Goal: Task Accomplishment & Management: Use online tool/utility

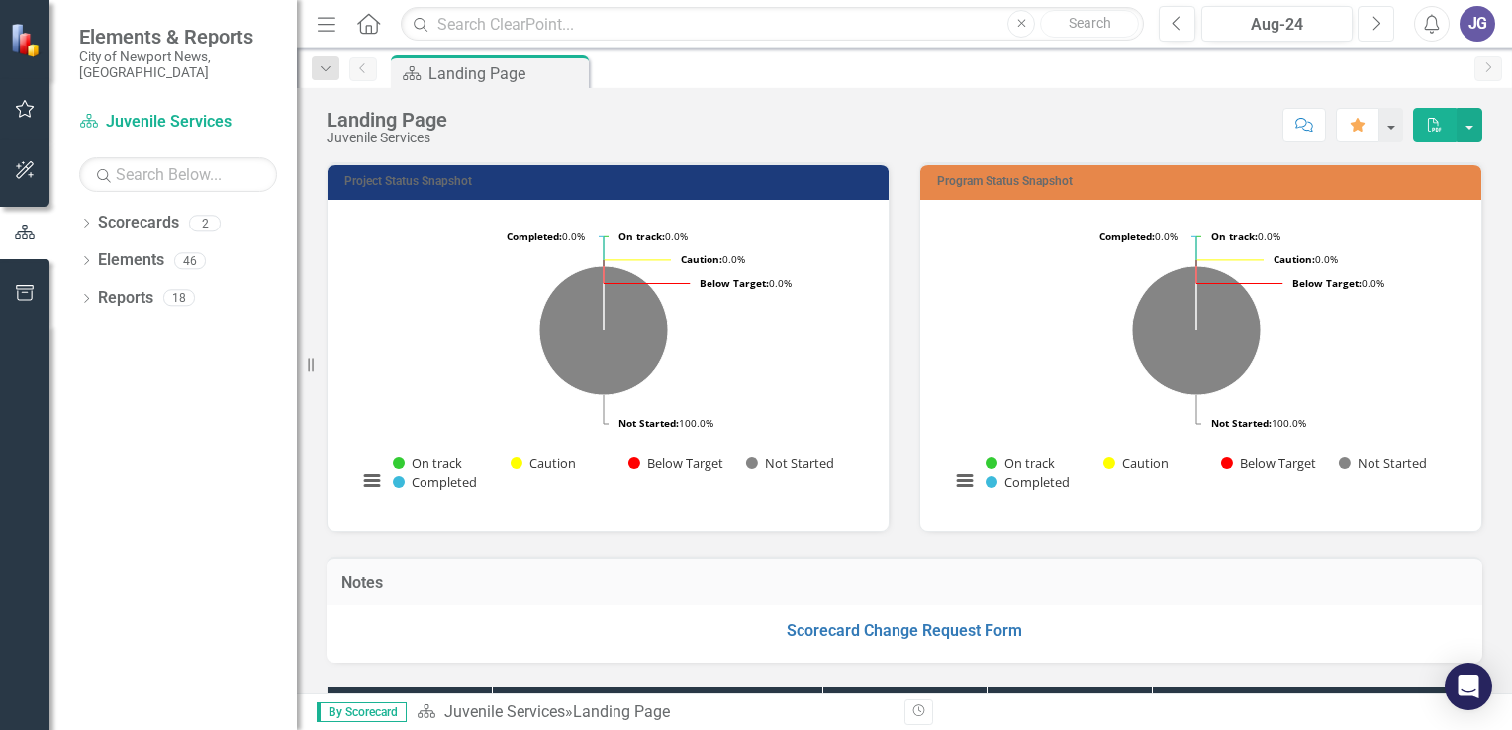
click at [1381, 25] on button "Next" at bounding box center [1376, 24] width 37 height 36
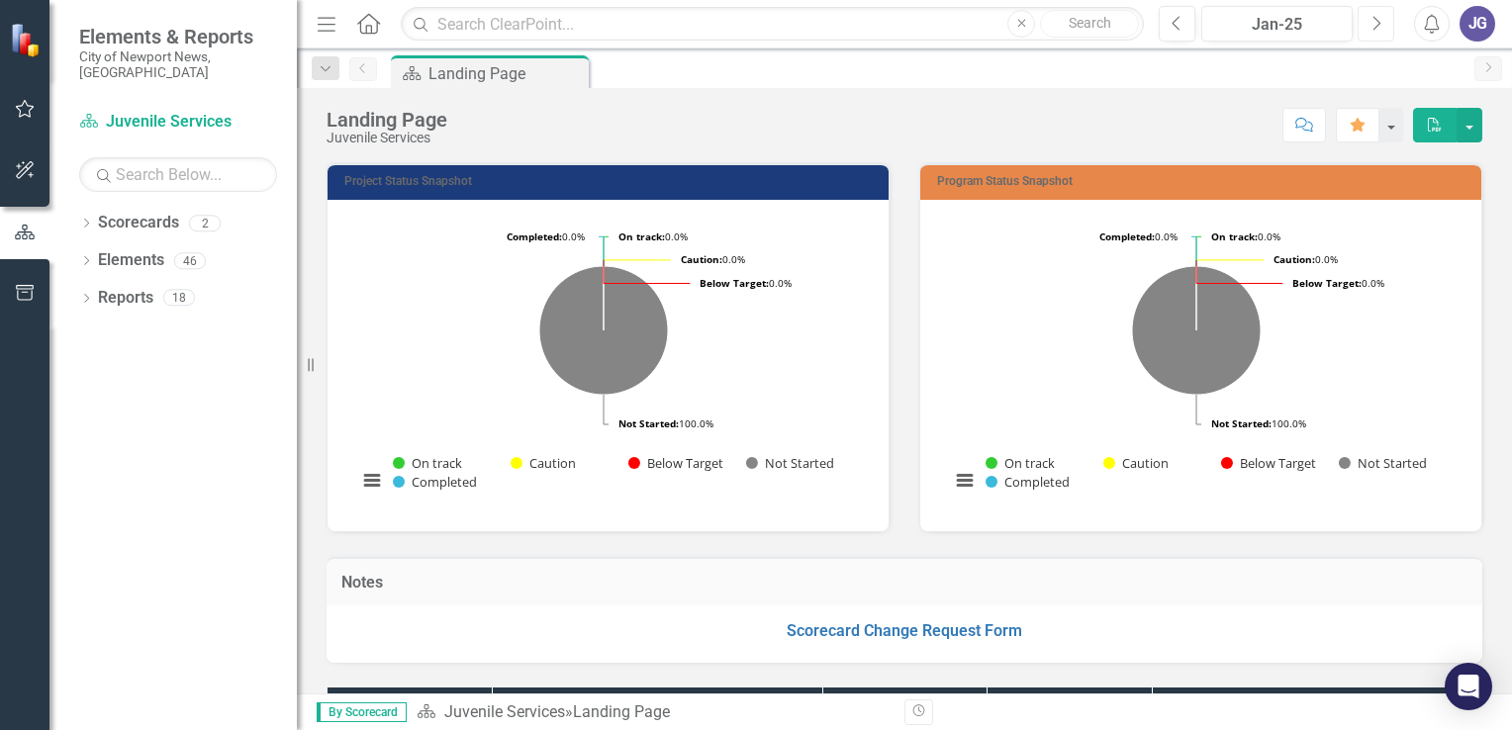
click at [1381, 25] on button "Next" at bounding box center [1376, 24] width 37 height 36
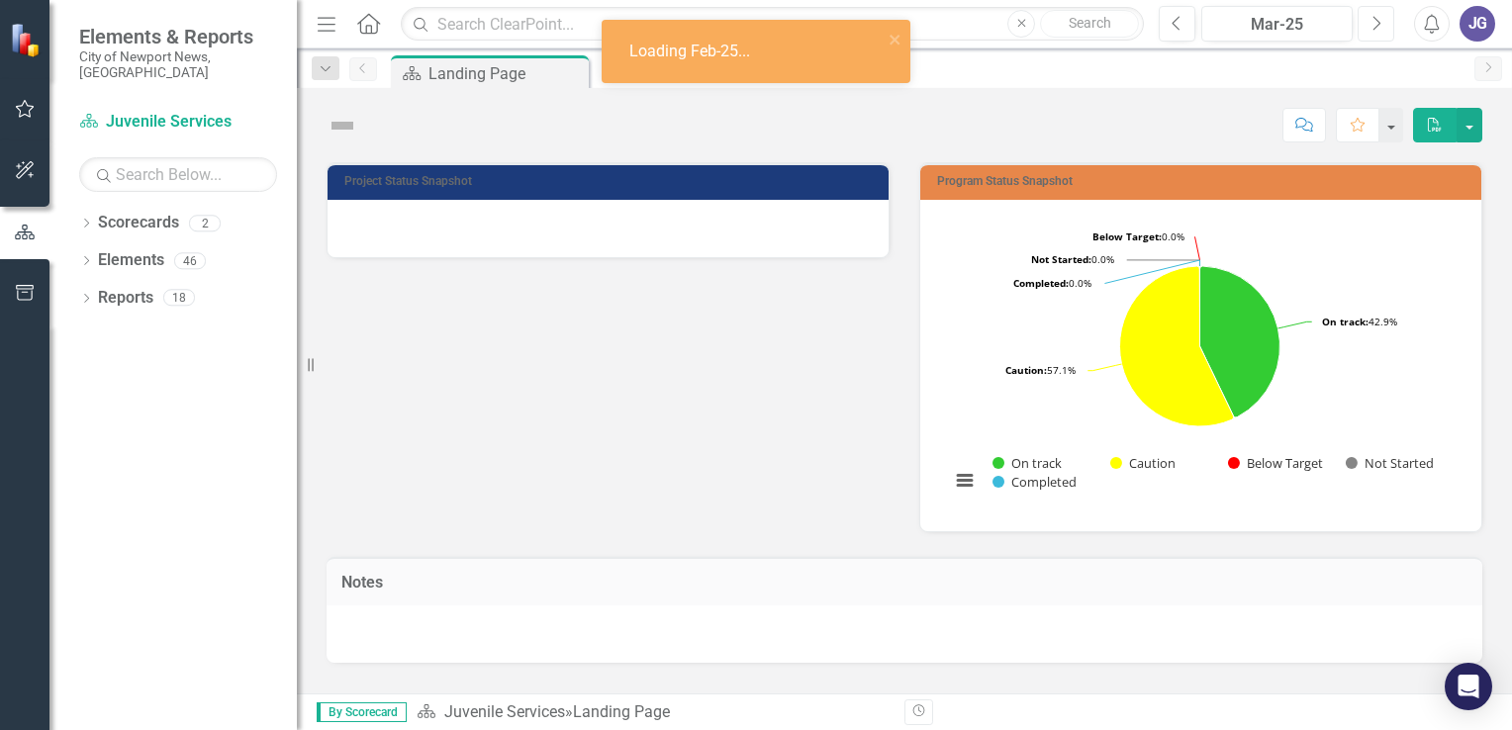
click at [1381, 25] on icon "Next" at bounding box center [1375, 24] width 11 height 18
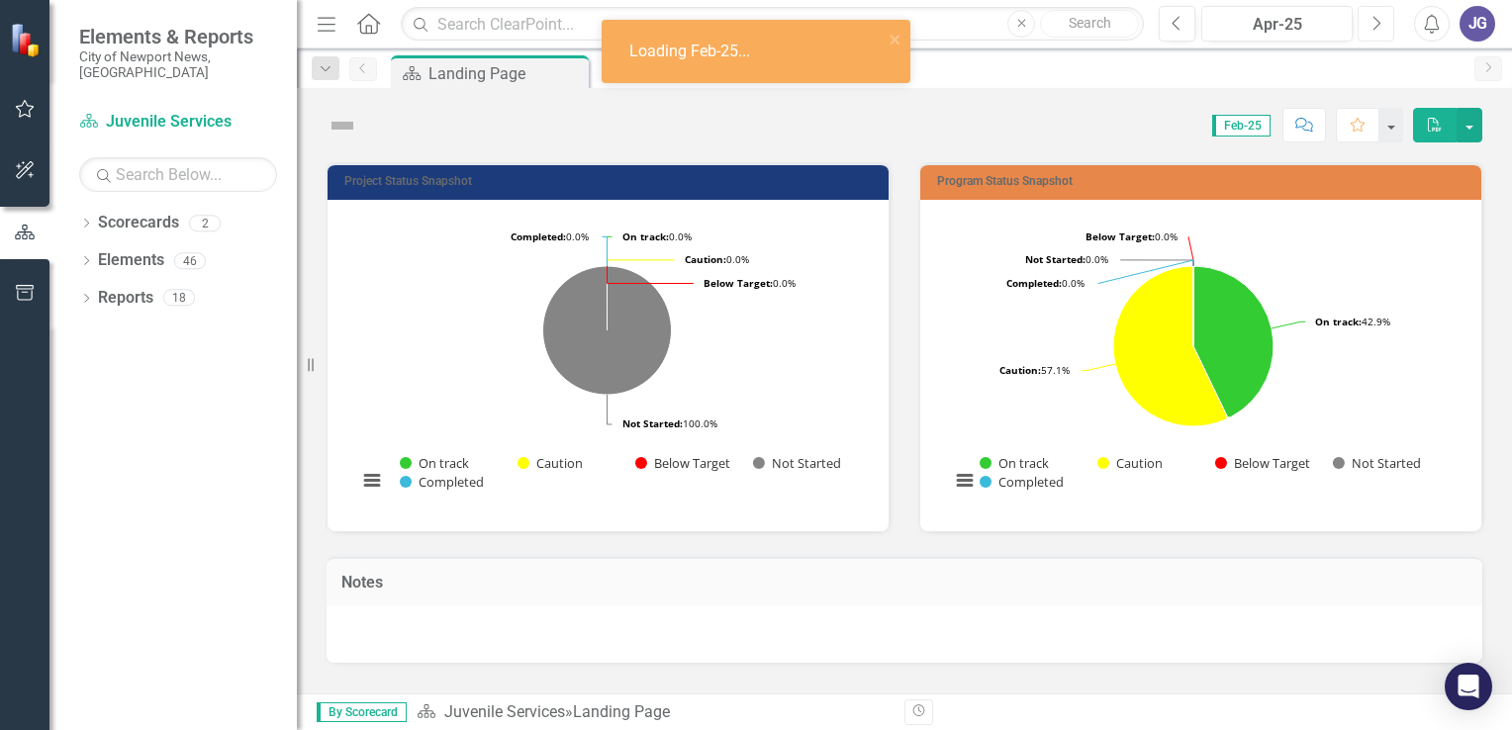
click at [1381, 25] on icon "Next" at bounding box center [1375, 24] width 11 height 18
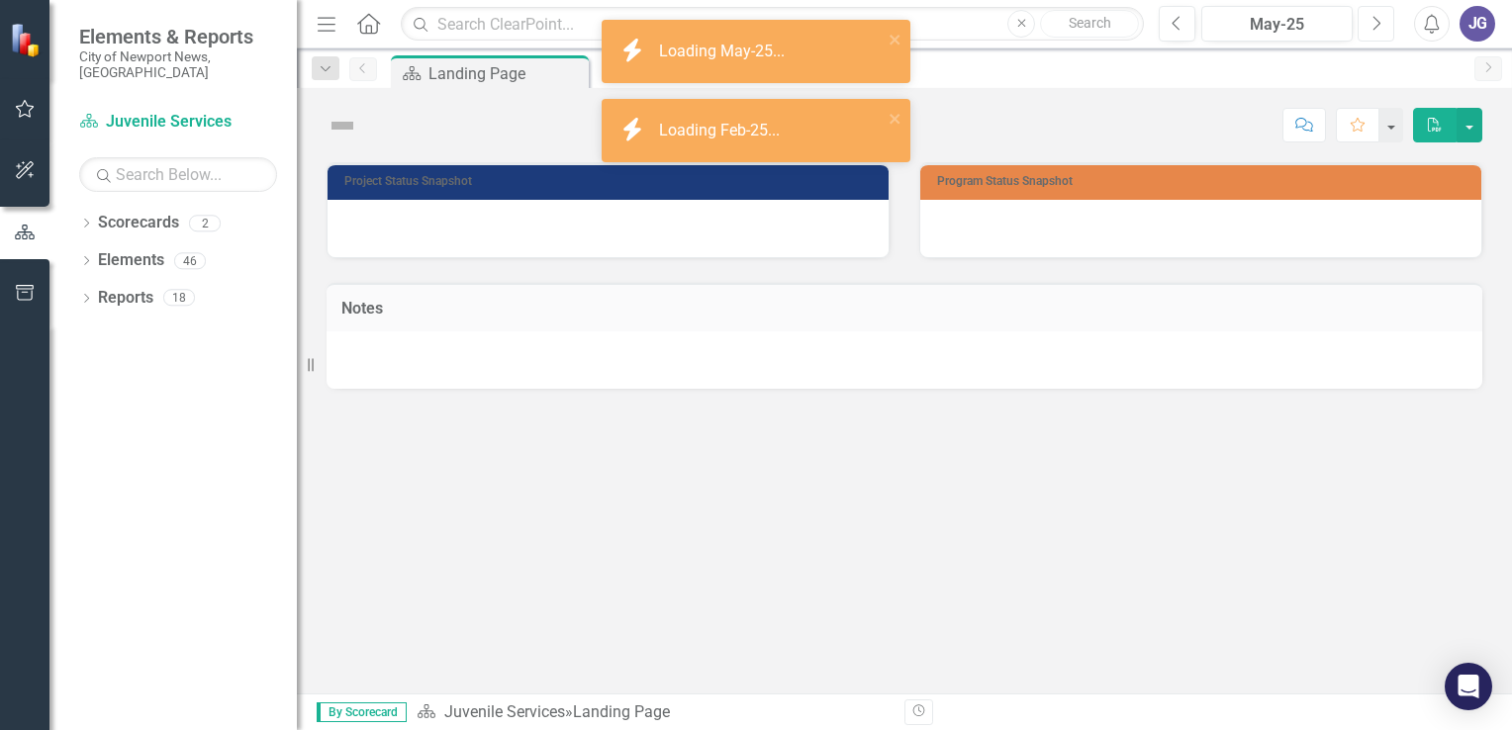
click at [1379, 25] on icon "Next" at bounding box center [1375, 24] width 11 height 18
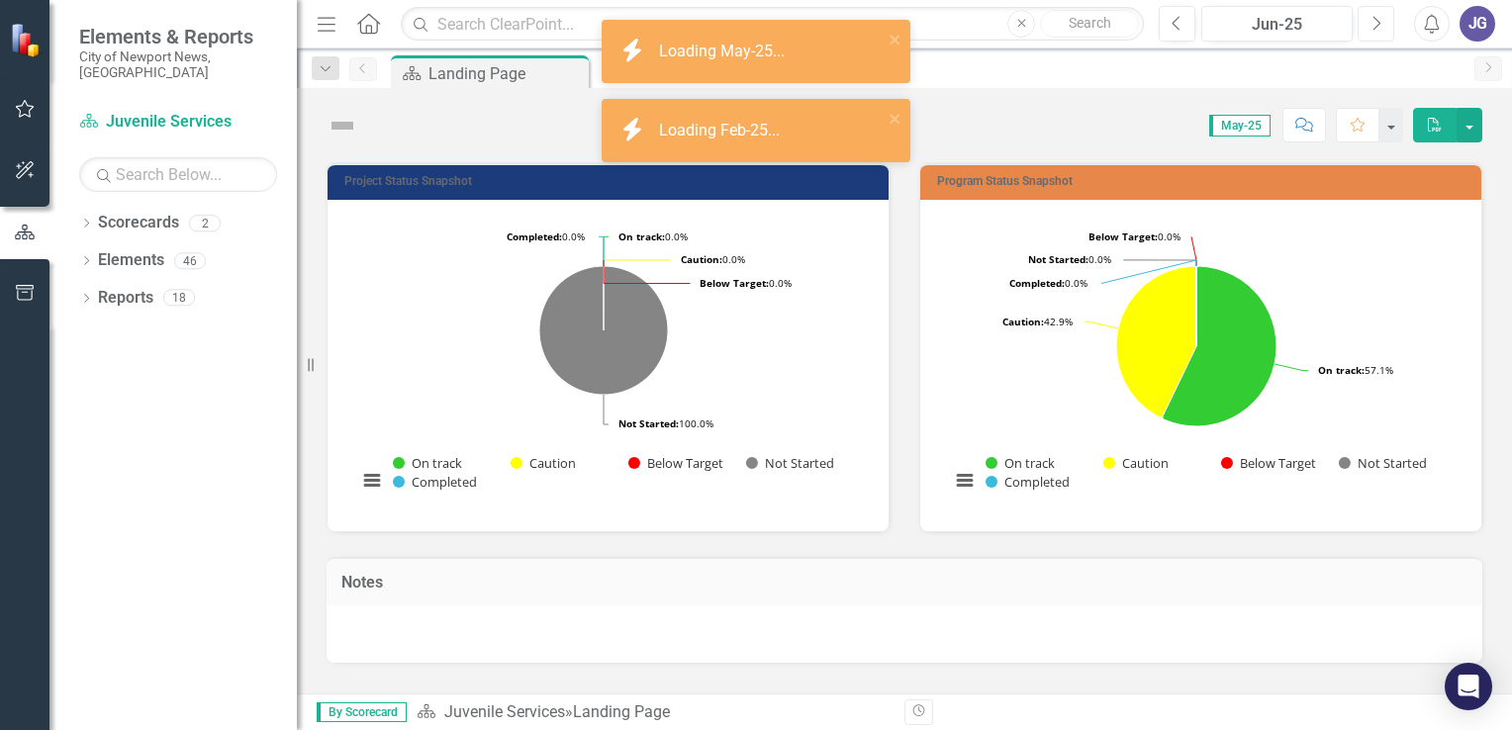
click at [1377, 25] on icon "Next" at bounding box center [1375, 24] width 11 height 18
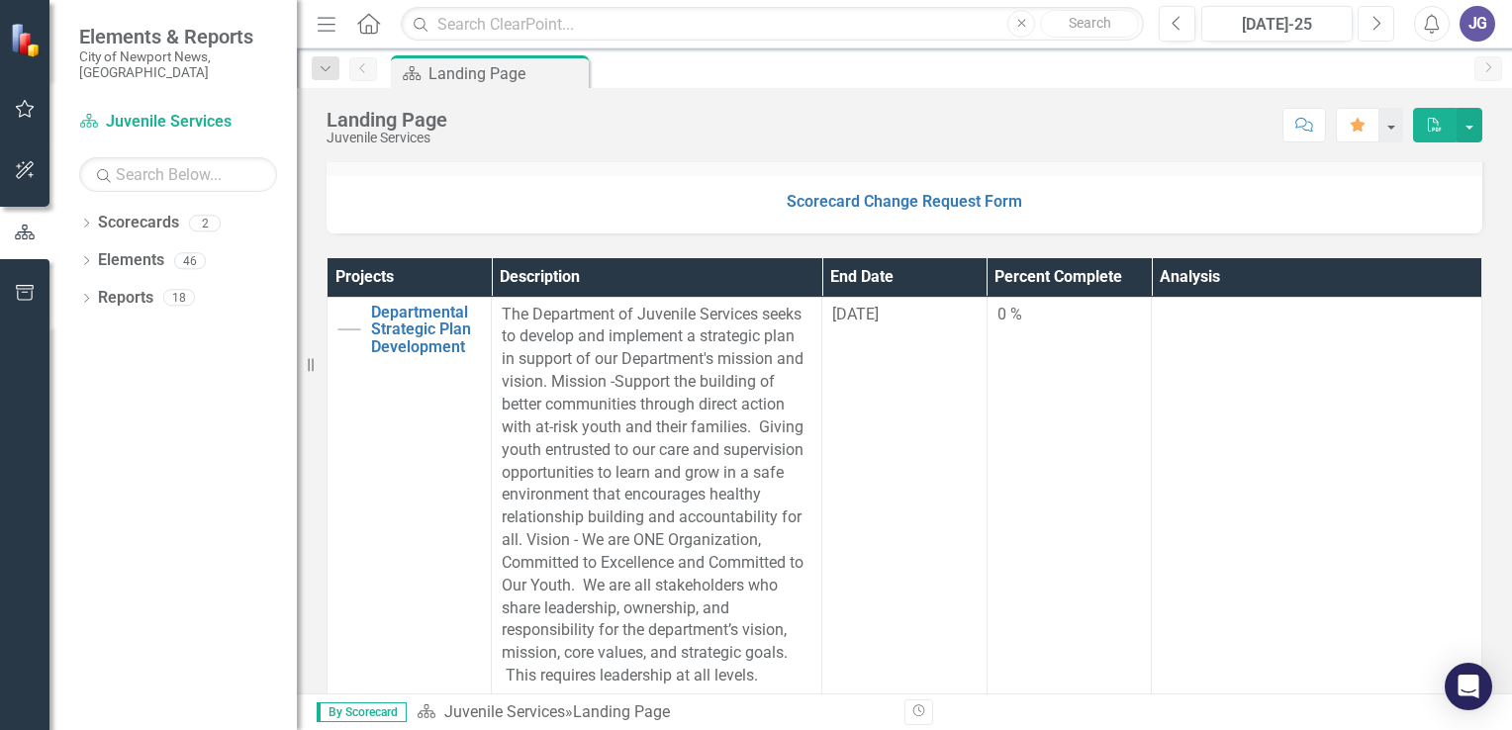
scroll to position [396, 0]
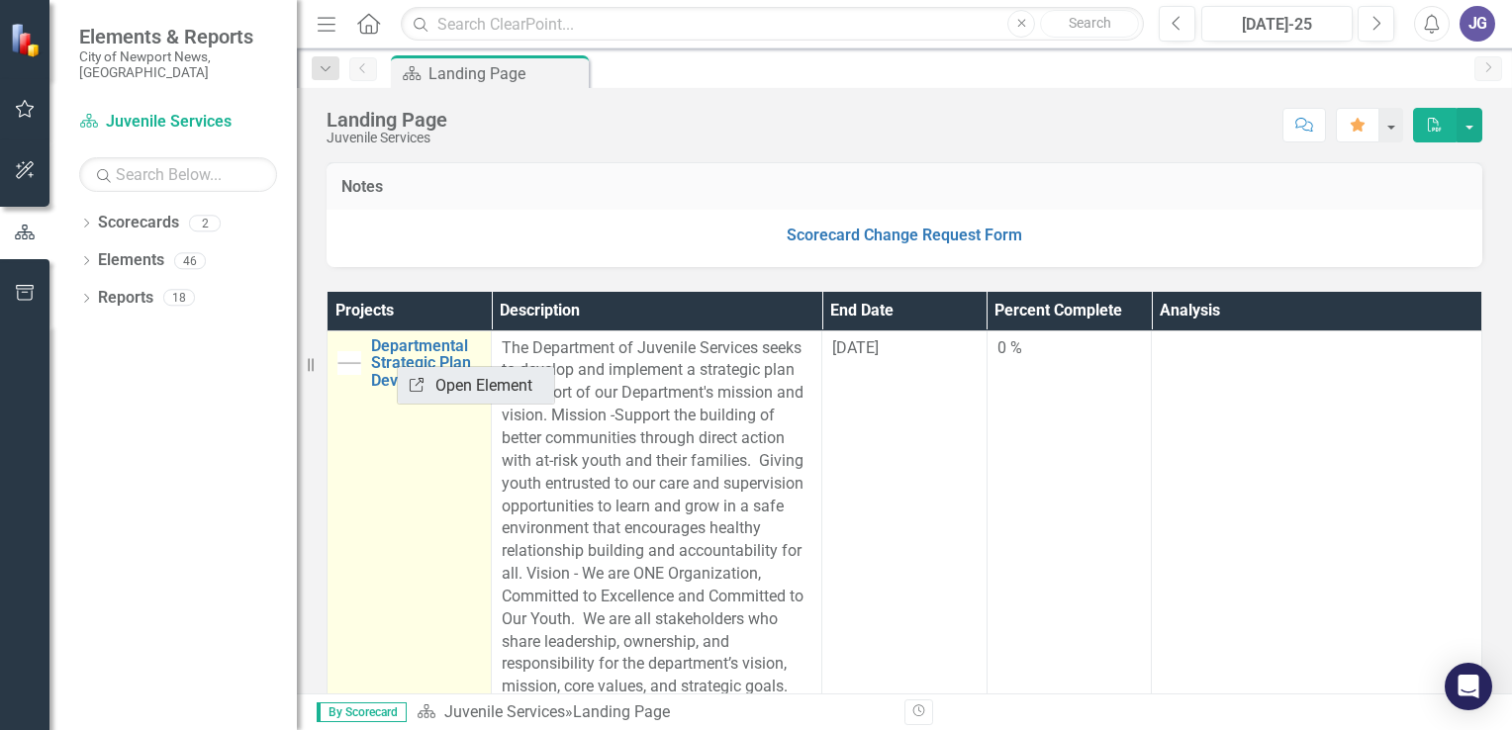
click at [471, 392] on link "Link Open Element" at bounding box center [476, 385] width 156 height 37
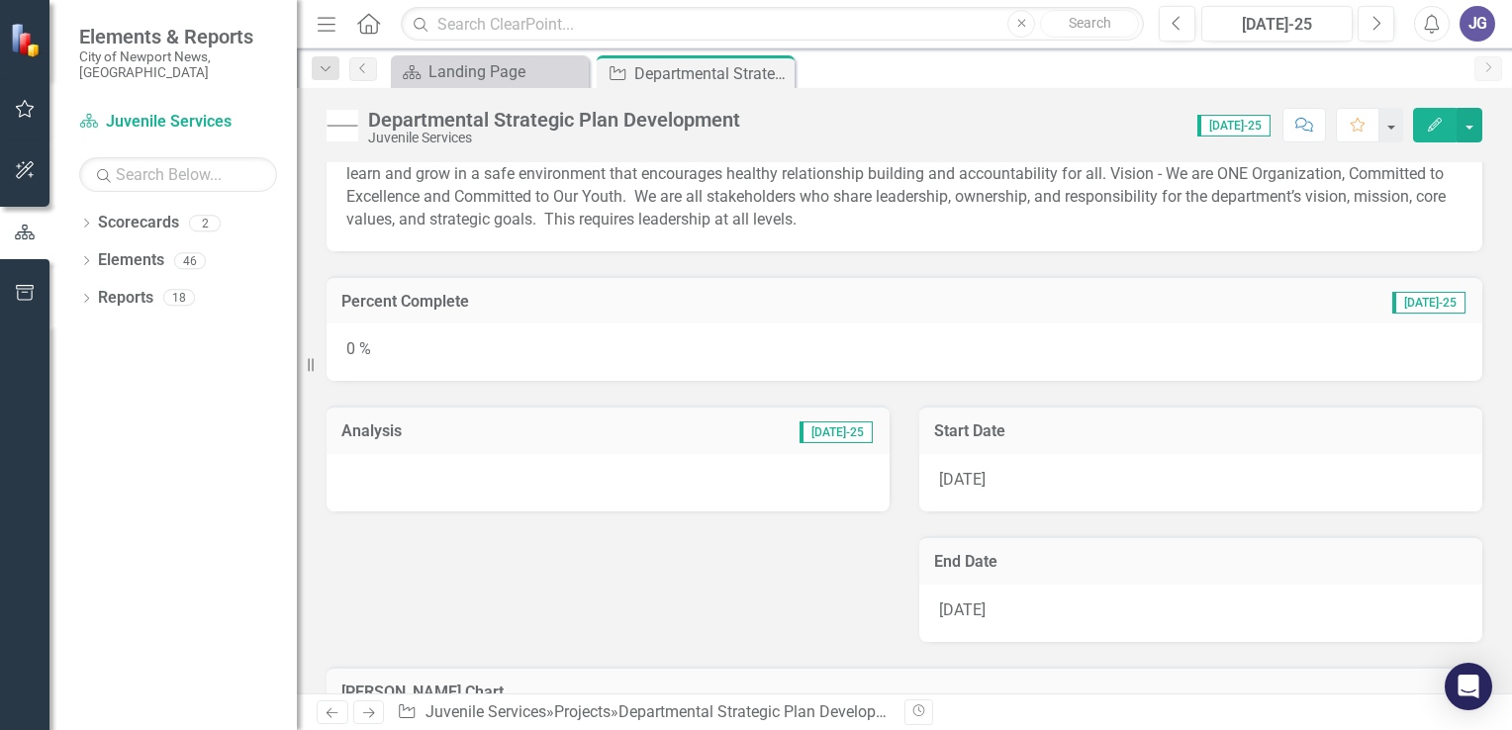
scroll to position [84, 0]
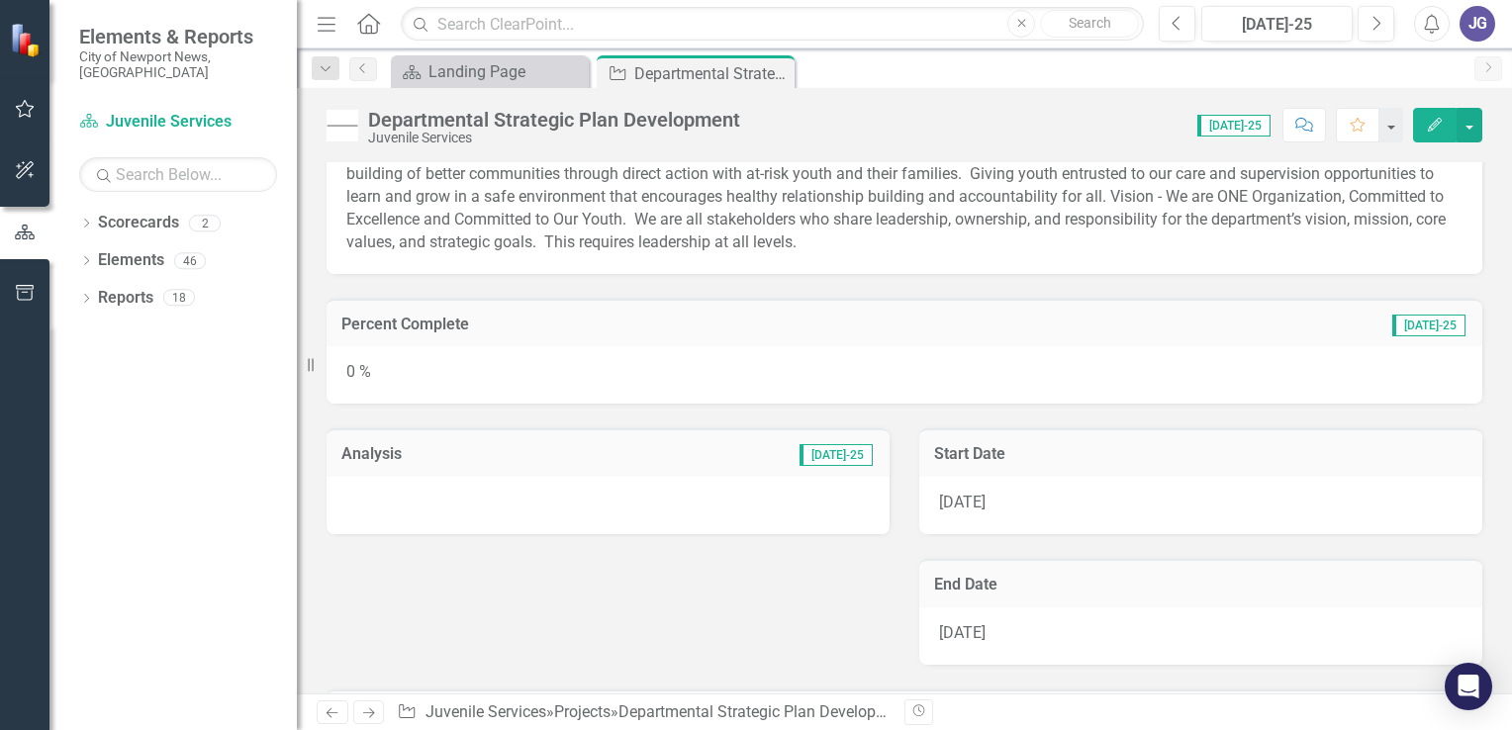
click at [407, 514] on div at bounding box center [608, 505] width 563 height 57
click at [570, 513] on div at bounding box center [608, 505] width 563 height 57
click at [571, 512] on div at bounding box center [608, 505] width 563 height 57
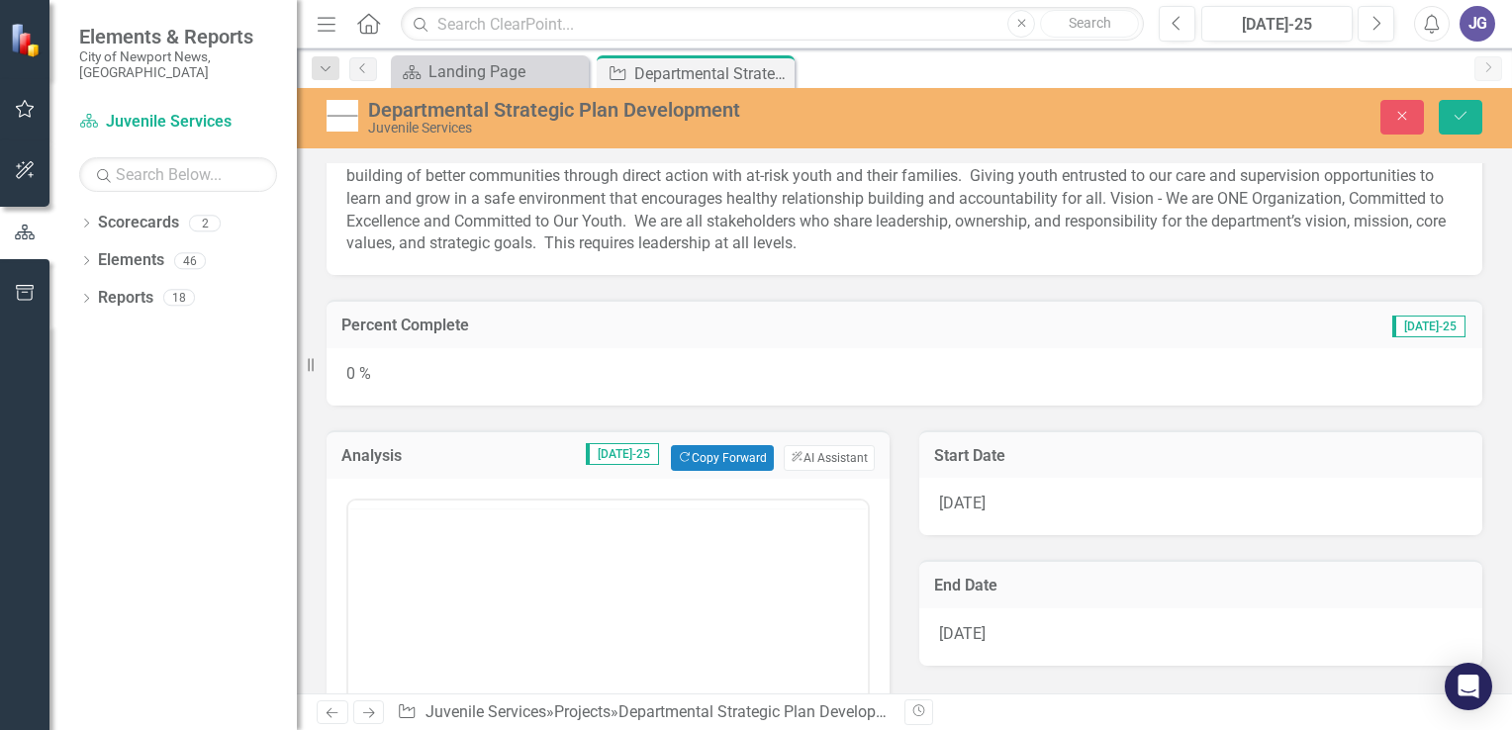
scroll to position [0, 0]
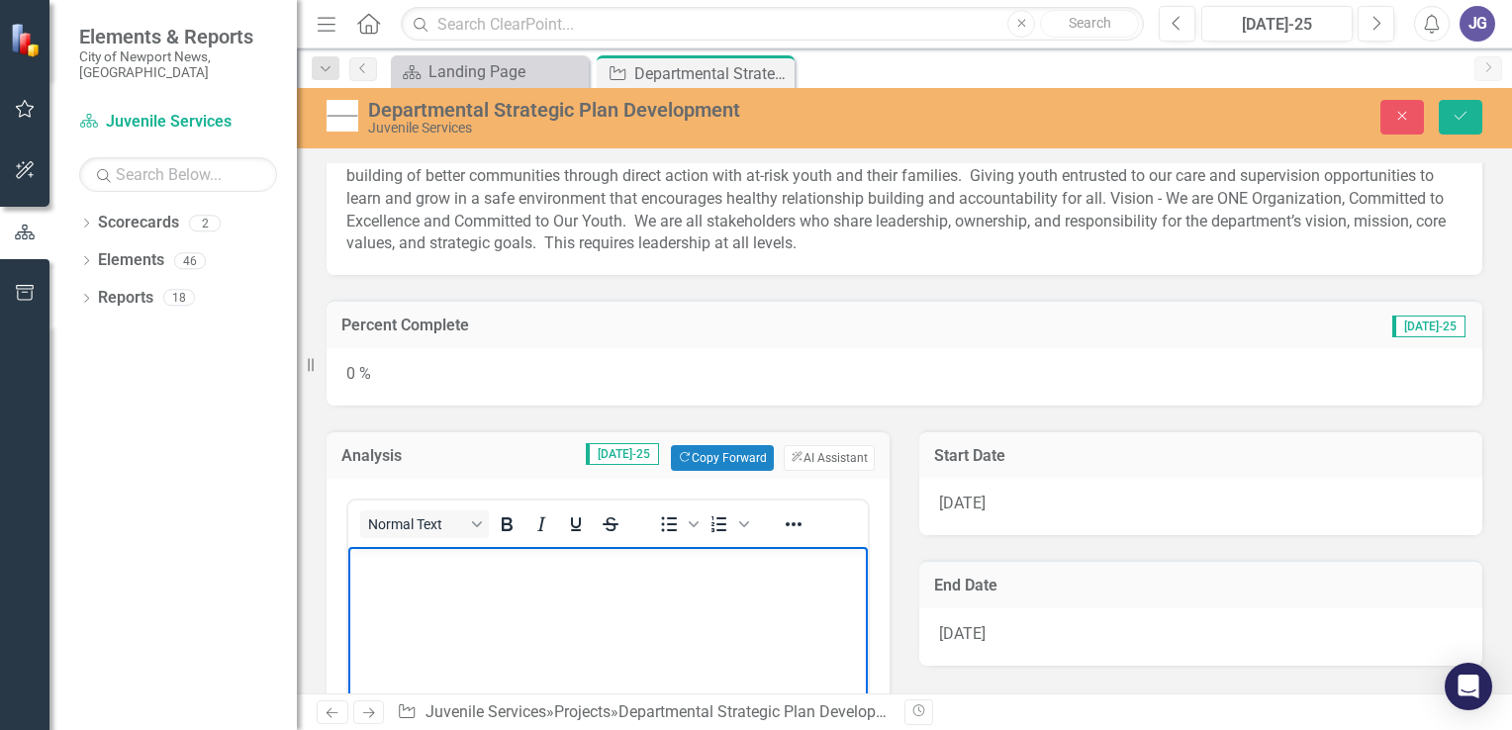
click at [437, 591] on body "Rich Text Area. Press ALT-0 for help." at bounding box center [607, 694] width 519 height 297
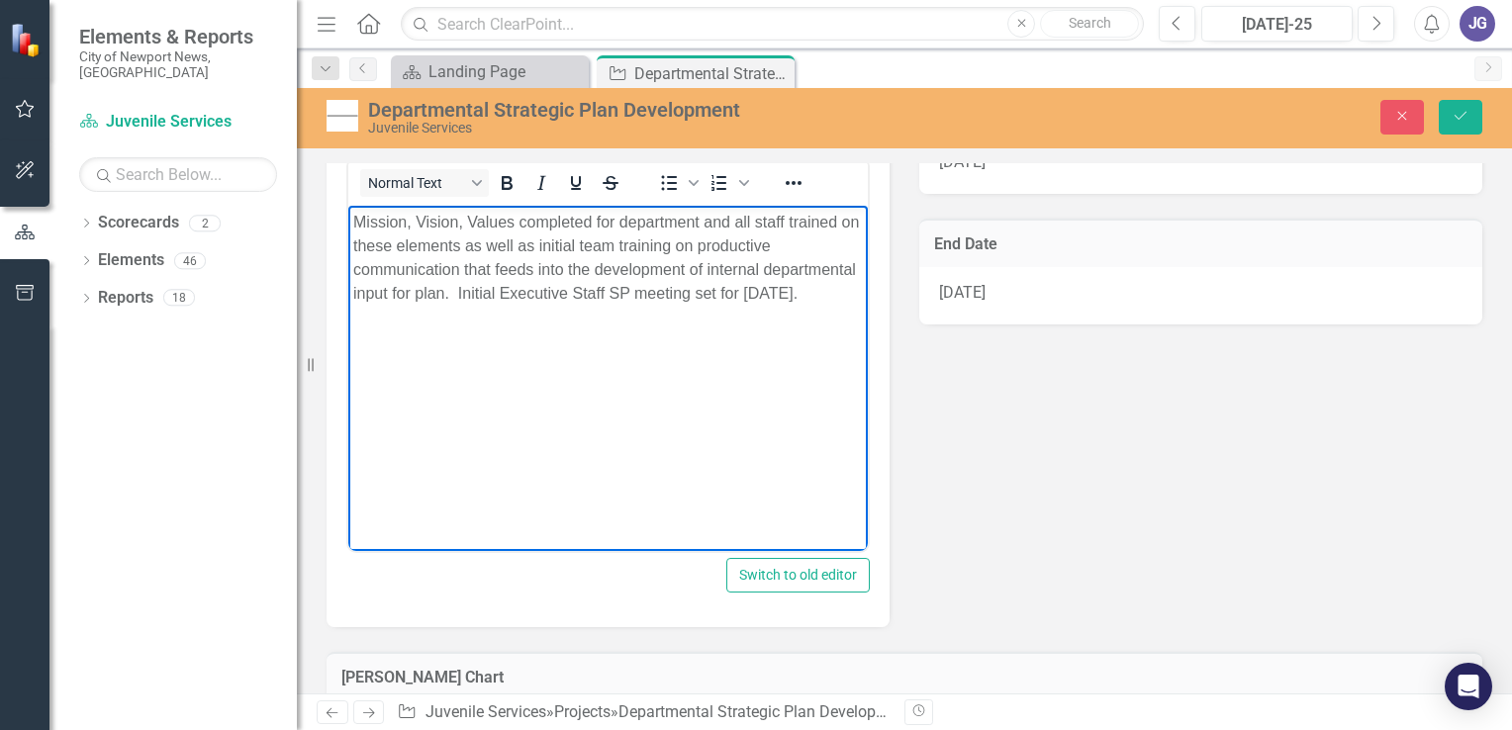
scroll to position [289, 0]
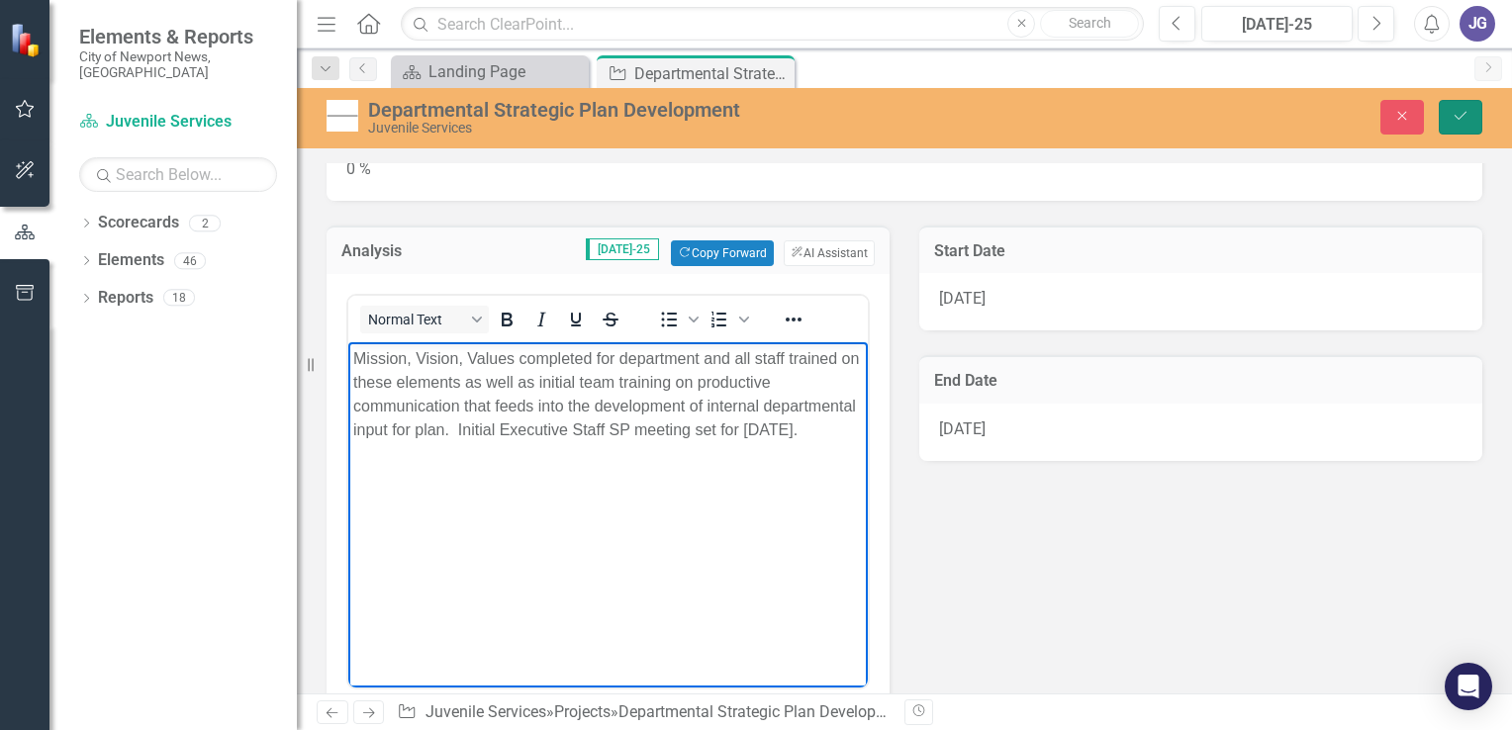
click at [1464, 109] on icon "Save" at bounding box center [1461, 116] width 18 height 14
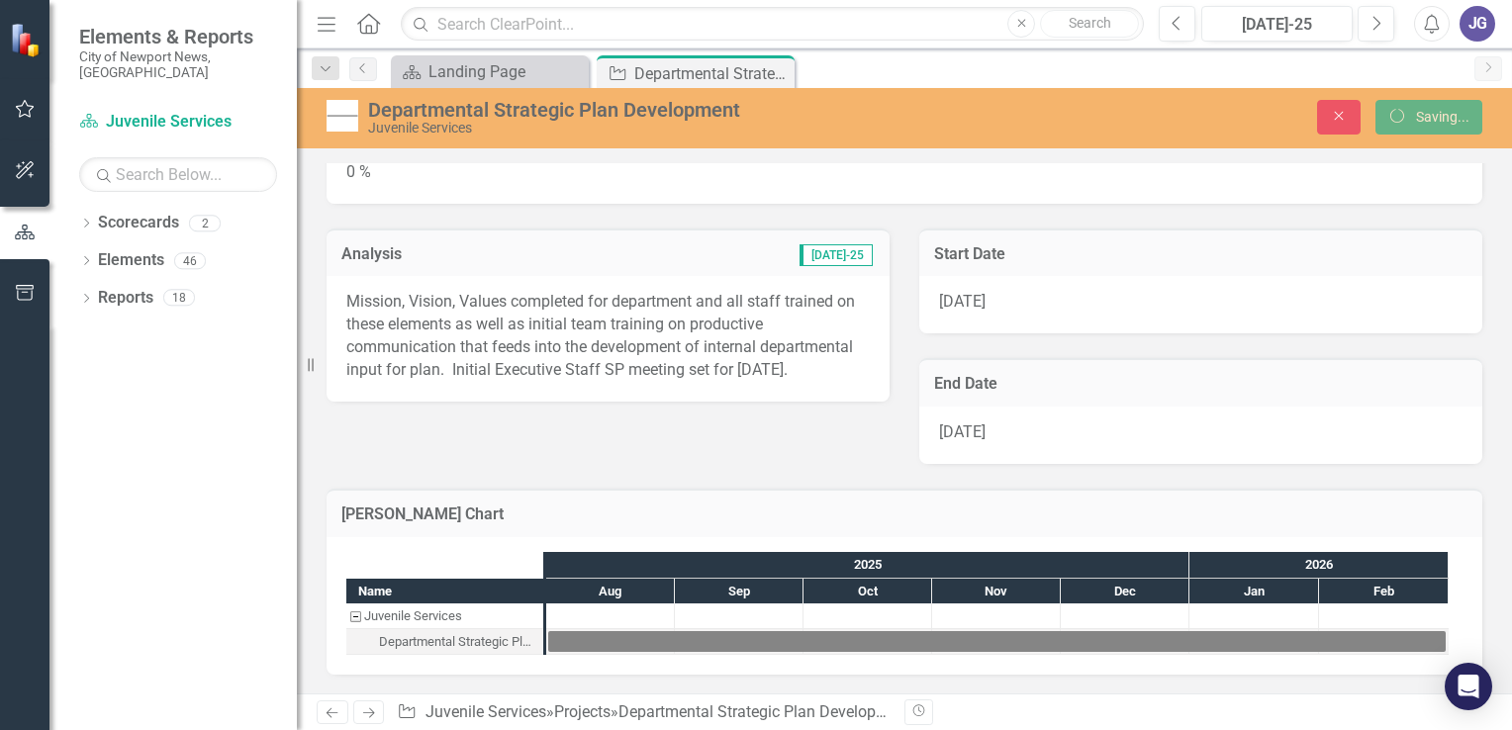
scroll to position [283, 0]
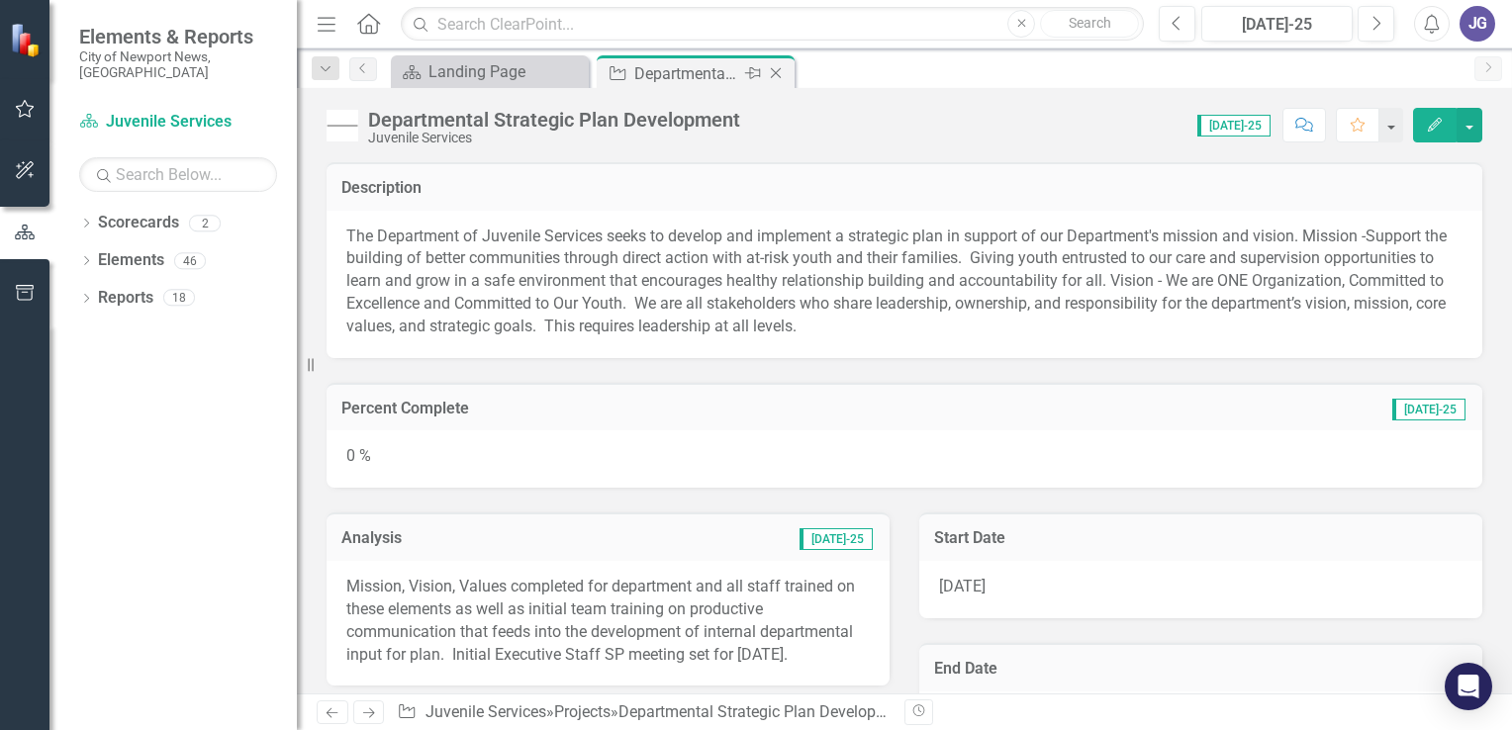
click at [775, 69] on icon "Close" at bounding box center [776, 73] width 20 height 16
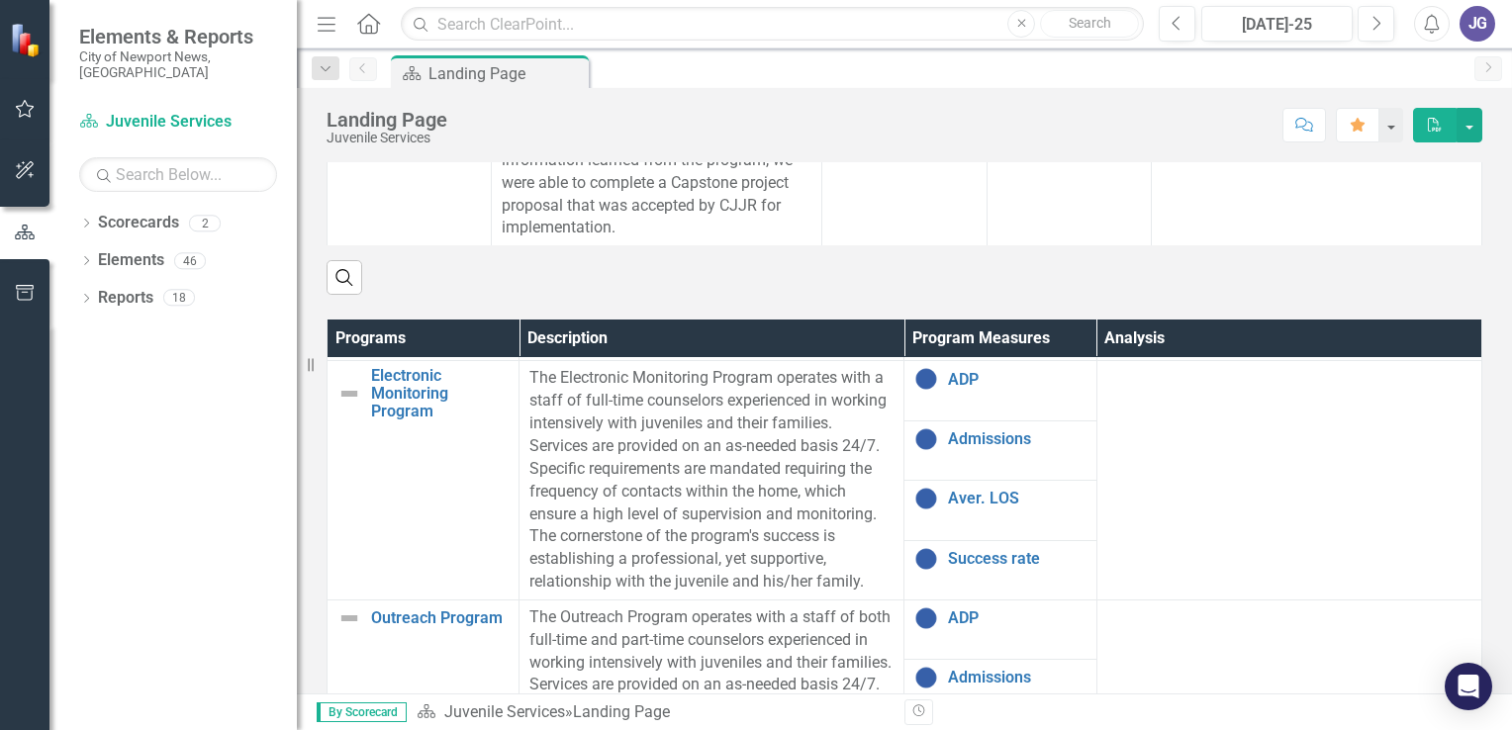
scroll to position [1088, 0]
